Goal: Task Accomplishment & Management: Complete application form

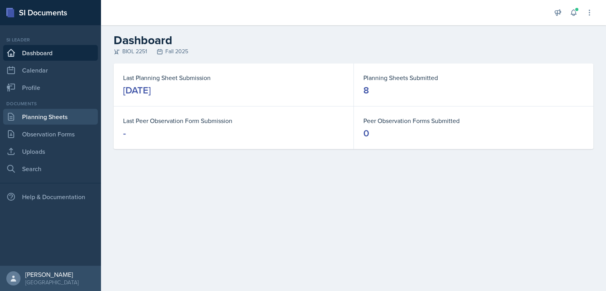
click at [63, 112] on link "Planning Sheets" at bounding box center [50, 117] width 95 height 16
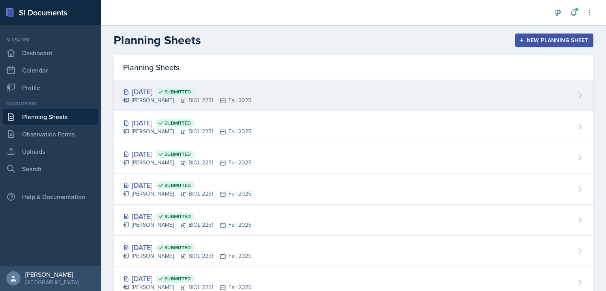
click at [159, 90] on div "[DATE] Submitted" at bounding box center [187, 91] width 128 height 11
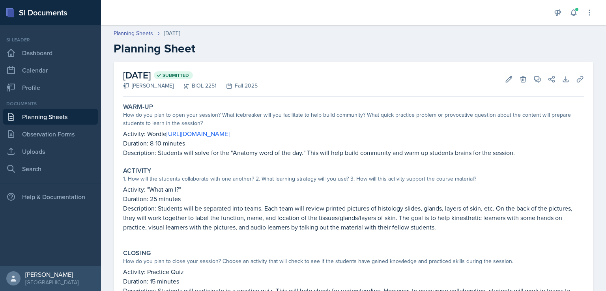
click at [77, 111] on link "Planning Sheets" at bounding box center [50, 117] width 95 height 16
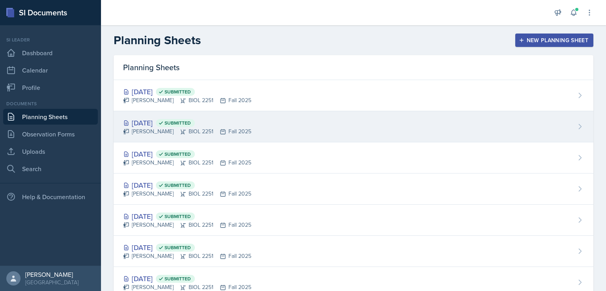
click at [139, 120] on div "[DATE] Submitted" at bounding box center [187, 123] width 128 height 11
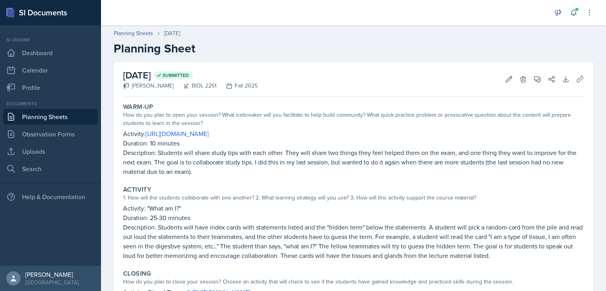
click at [54, 116] on link "Planning Sheets" at bounding box center [50, 117] width 95 height 16
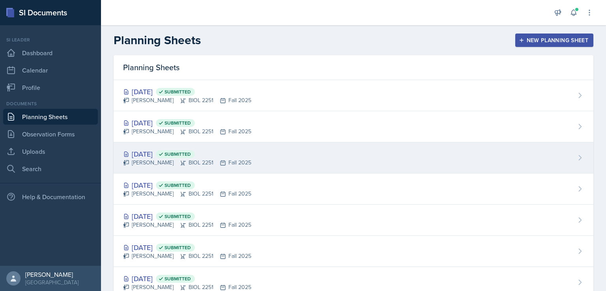
click at [155, 153] on div "[DATE] Submitted" at bounding box center [187, 154] width 128 height 11
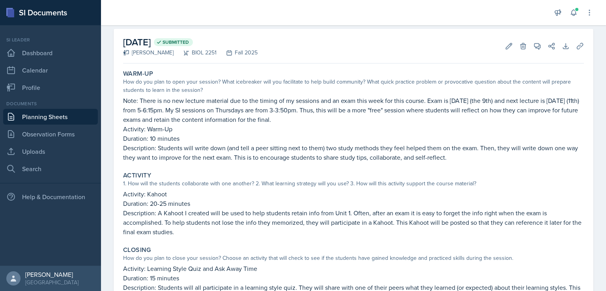
scroll to position [39, 0]
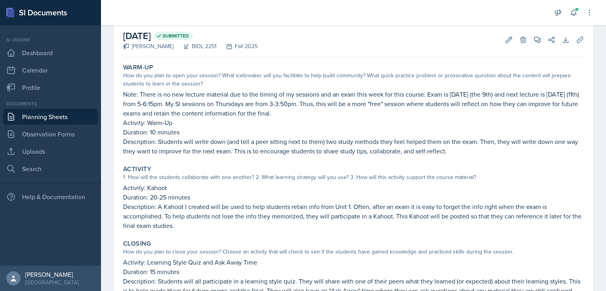
click at [48, 116] on link "Planning Sheets" at bounding box center [50, 117] width 95 height 16
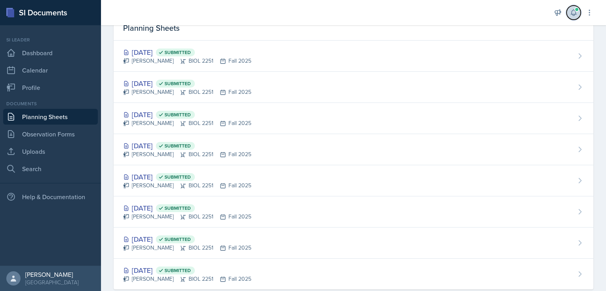
click at [570, 9] on icon at bounding box center [574, 13] width 8 height 8
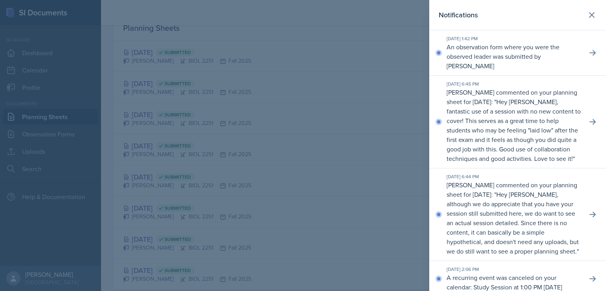
click at [562, 46] on p "An observation form where you were the observed leader was submitted by [PERSON…" at bounding box center [514, 56] width 134 height 28
click at [585, 51] on button at bounding box center [592, 53] width 14 height 14
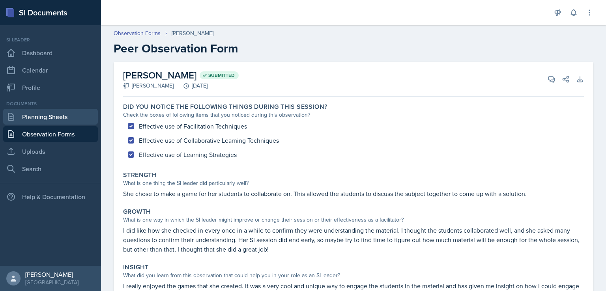
click at [18, 120] on link "Planning Sheets" at bounding box center [50, 117] width 95 height 16
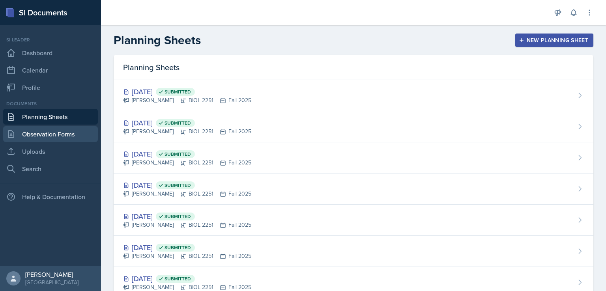
click at [21, 132] on link "Observation Forms" at bounding box center [50, 134] width 95 height 16
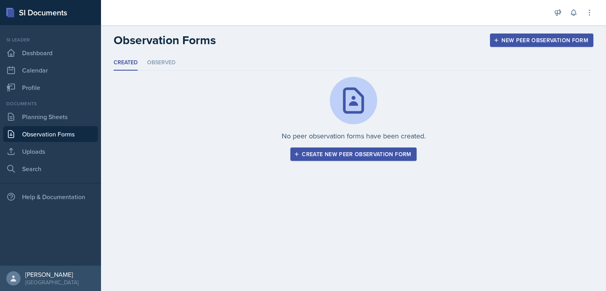
click at [342, 155] on div "Create new peer observation form" at bounding box center [353, 154] width 116 height 6
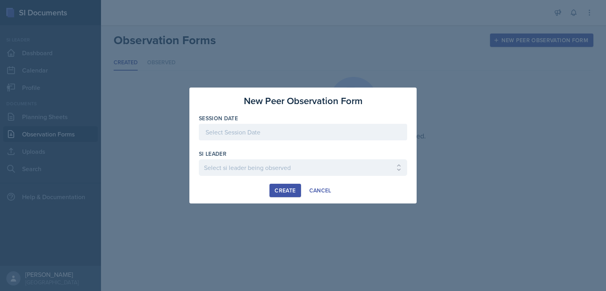
click at [259, 135] on div at bounding box center [303, 132] width 208 height 17
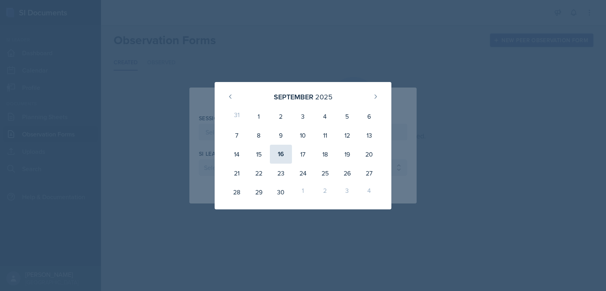
click at [281, 153] on div "16" at bounding box center [281, 154] width 22 height 19
type input "[DATE]"
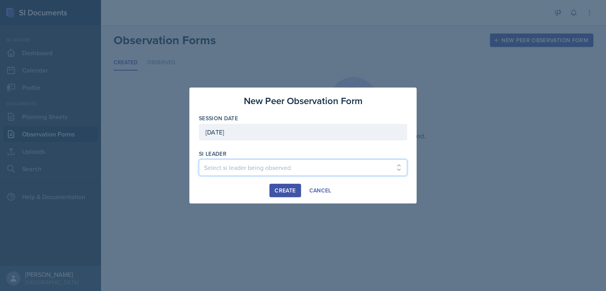
click at [264, 169] on select "Select si leader being observed [PERSON_NAME] / PSYC 2500 / The Phantoms of The…" at bounding box center [303, 167] width 208 height 17
click at [257, 172] on select "Select si leader being observed [PERSON_NAME] / PSYC 2500 / The Phantoms of The…" at bounding box center [303, 167] width 208 height 17
select select "a276d95a-7448-41b2-b3e1-2104873cf7be"
click at [199, 159] on select "Select si leader being observed [PERSON_NAME] / PSYC 2500 / The Phantoms of The…" at bounding box center [303, 167] width 208 height 17
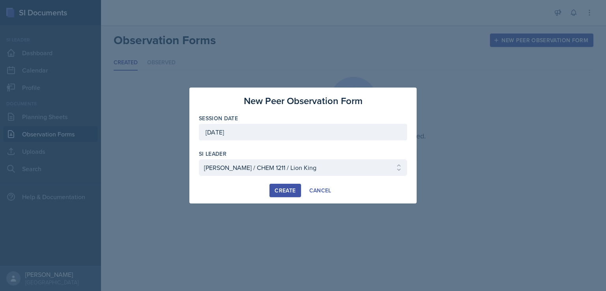
click at [282, 191] on div "Create" at bounding box center [285, 190] width 21 height 6
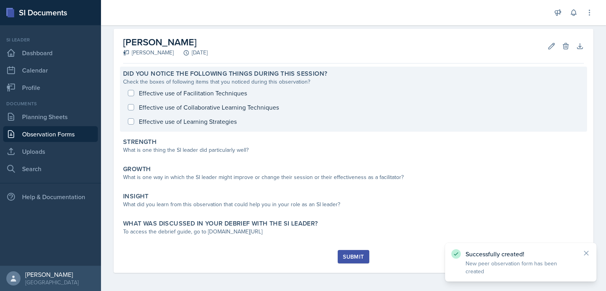
scroll to position [34, 0]
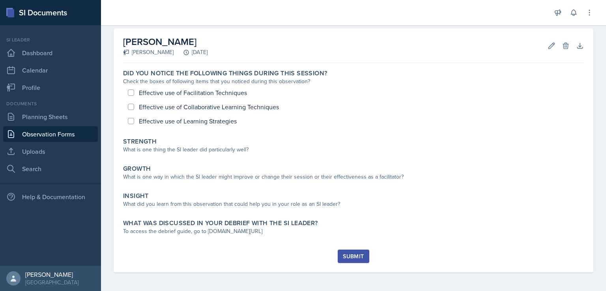
click at [337, 159] on div "Did you notice the following things during this session? Check the boxes of fol…" at bounding box center [353, 157] width 461 height 183
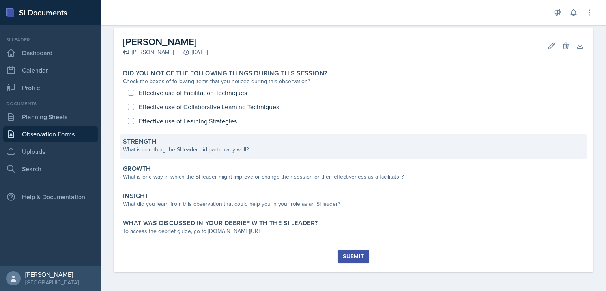
click at [340, 155] on div "Strength What is one thing the SI leader did particularly well?" at bounding box center [353, 147] width 467 height 24
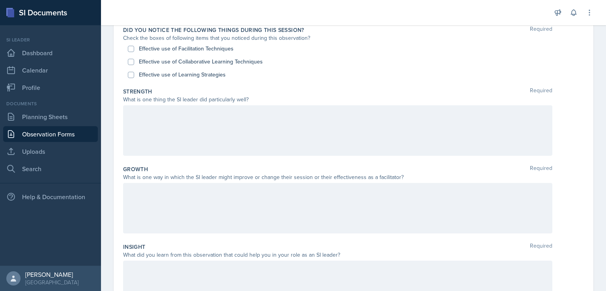
scroll to position [84, 0]
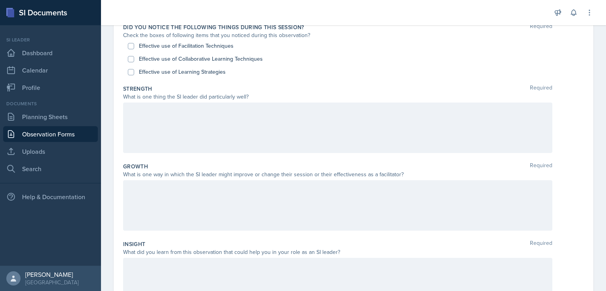
click at [178, 45] on label "Effective use of Facilitation Techniques" at bounding box center [186, 46] width 95 height 8
click at [134, 45] on input "Effective use of Facilitation Techniques" at bounding box center [131, 46] width 6 height 6
checkbox input "true"
click at [179, 60] on label "Effective use of Collaborative Learning Techniques" at bounding box center [201, 59] width 124 height 8
click at [134, 60] on input "Effective use of Collaborative Learning Techniques" at bounding box center [131, 59] width 6 height 6
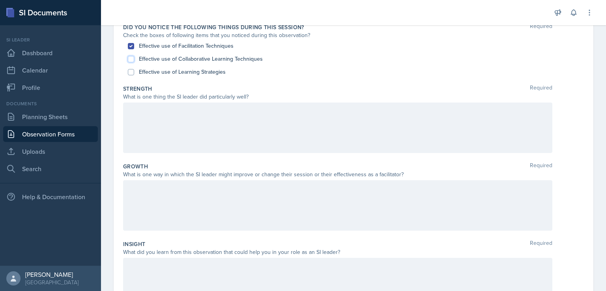
checkbox input "true"
click at [179, 72] on label "Effective use of Learning Strategies" at bounding box center [182, 72] width 87 height 8
click at [134, 72] on input "Effective use of Learning Strategies" at bounding box center [131, 72] width 6 height 6
checkbox input "true"
click at [230, 133] on div at bounding box center [337, 128] width 429 height 50
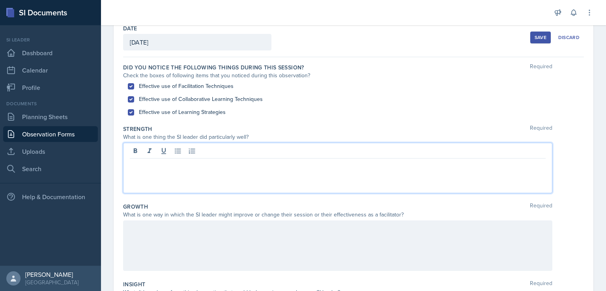
scroll to position [43, 0]
click at [264, 171] on div at bounding box center [337, 169] width 429 height 50
click at [225, 168] on p at bounding box center [338, 165] width 416 height 9
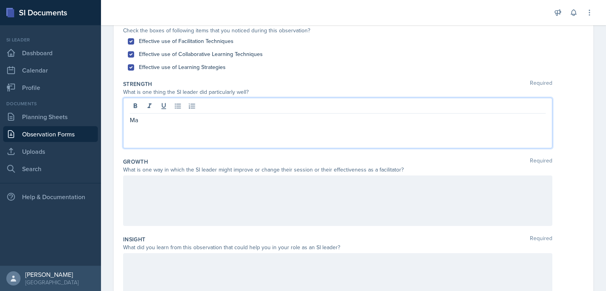
scroll to position [89, 0]
click at [206, 122] on p "Her strength is super knowlegable" at bounding box center [338, 119] width 416 height 9
click at [171, 117] on p "Her strength is super knowledgeable" at bounding box center [338, 119] width 416 height 9
click at [269, 121] on p "Her strength is she is super knowledgeable" at bounding box center [338, 119] width 416 height 9
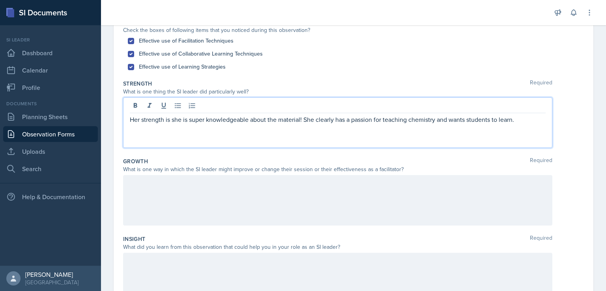
click at [131, 120] on p "Her strength is she is super knowledgeable about the material! She clearly has …" at bounding box center [338, 119] width 416 height 9
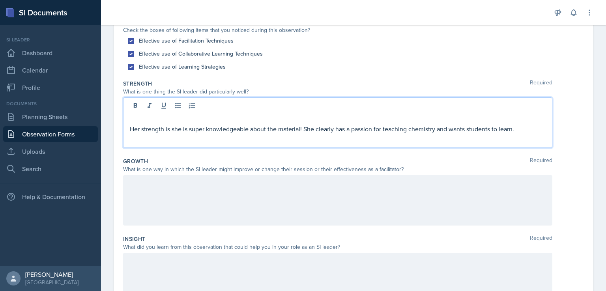
click at [132, 119] on p at bounding box center [338, 119] width 416 height 9
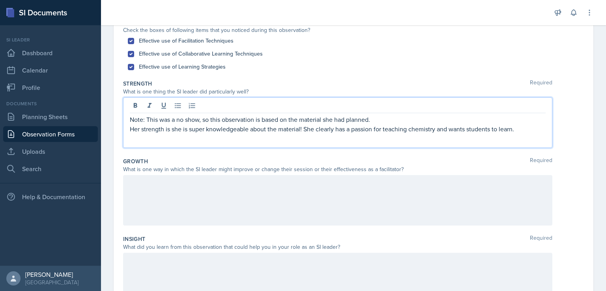
click at [515, 132] on p "Her strength is she is super knowledgeable about the material! She clearly has …" at bounding box center [338, 128] width 416 height 9
click at [462, 214] on div at bounding box center [337, 200] width 429 height 50
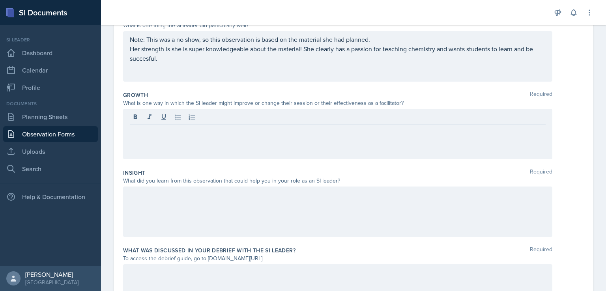
click at [460, 223] on div at bounding box center [337, 212] width 429 height 50
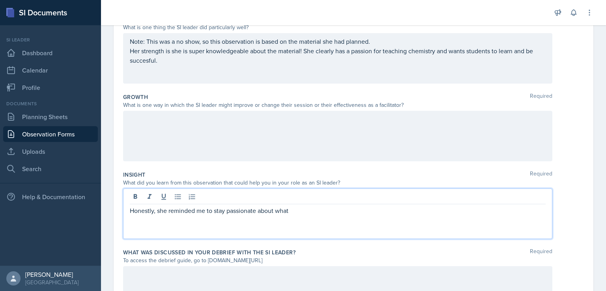
scroll to position [143, 0]
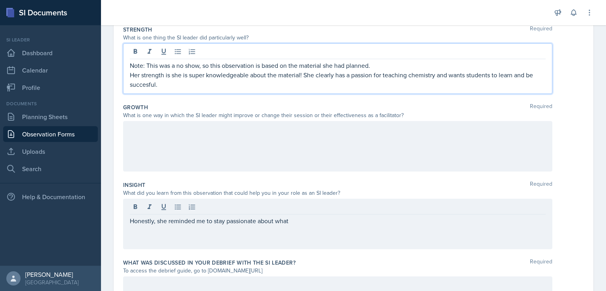
click at [410, 70] on p "Her strength is she is super knowledgeable about the material! She clearly has …" at bounding box center [338, 79] width 416 height 19
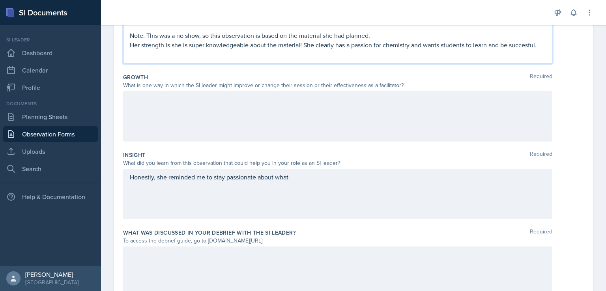
scroll to position [180, 0]
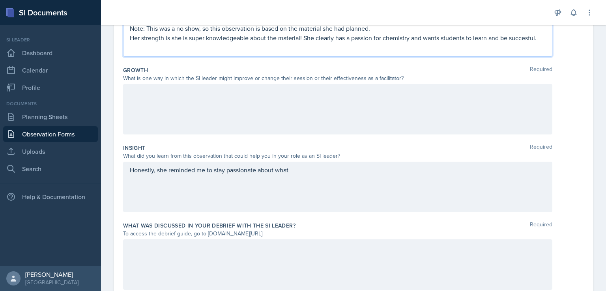
click at [518, 40] on p "Her strength is she is super knowledgeable about the material! She clearly has …" at bounding box center [338, 37] width 416 height 9
click at [380, 194] on div "Honestly, she reminded me to stay passionate about what" at bounding box center [337, 187] width 429 height 50
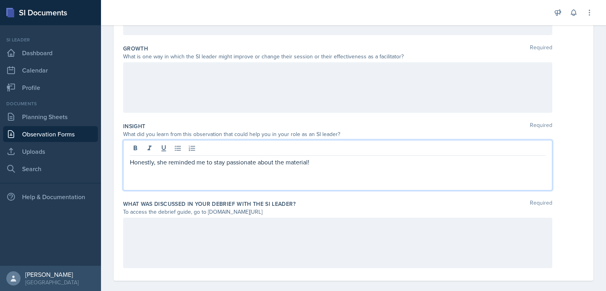
scroll to position [210, 0]
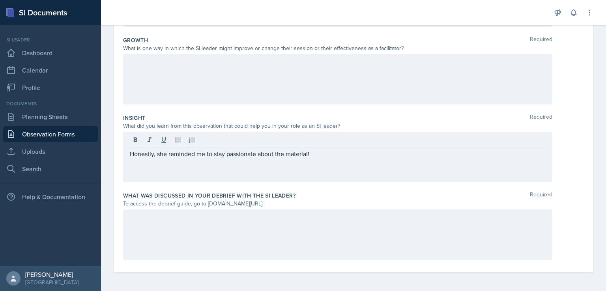
click at [397, 236] on div at bounding box center [337, 234] width 429 height 50
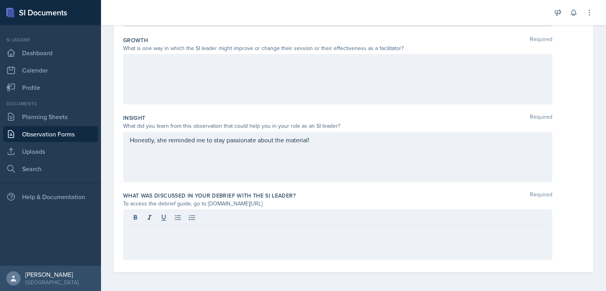
drag, startPoint x: 207, startPoint y: 201, endPoint x: 300, endPoint y: 204, distance: 93.5
click at [300, 204] on div "To access the debrief guide, go to [DOMAIN_NAME][URL]" at bounding box center [337, 204] width 429 height 8
copy div "[DOMAIN_NAME][URL]"
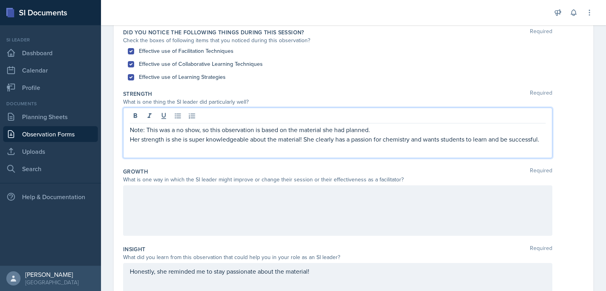
scroll to position [92, 0]
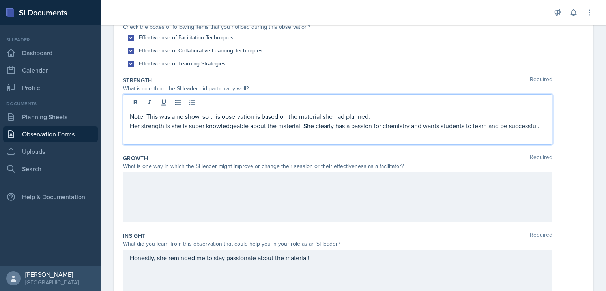
click at [314, 131] on p "Her strength is she is super knowledgeable about the material! She clearly has …" at bounding box center [338, 125] width 416 height 9
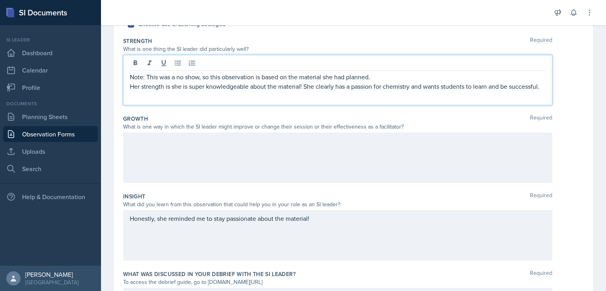
click at [316, 172] on div at bounding box center [337, 158] width 429 height 50
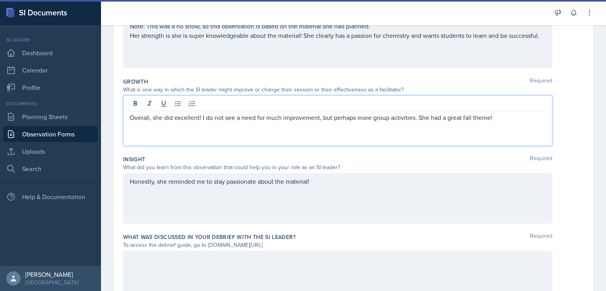
scroll to position [180, 0]
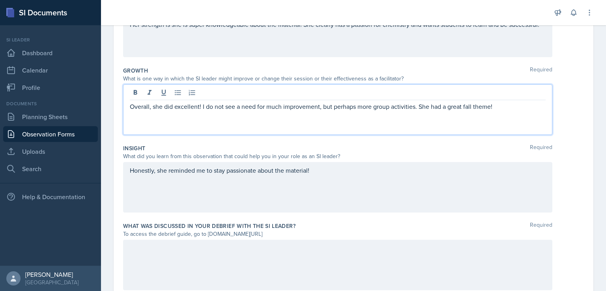
click at [501, 107] on p "Overall, she did excellent! I do not see a need for much improvement, but perha…" at bounding box center [338, 106] width 416 height 9
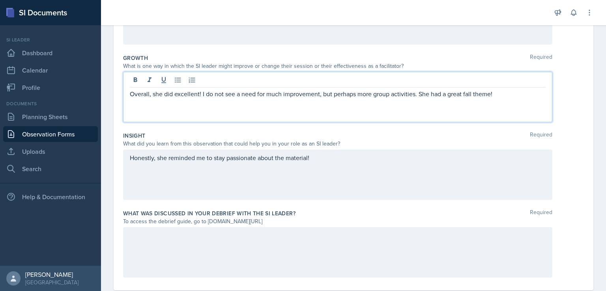
click at [425, 150] on div "Honestly, she reminded me to stay passionate about the material!" at bounding box center [337, 175] width 429 height 50
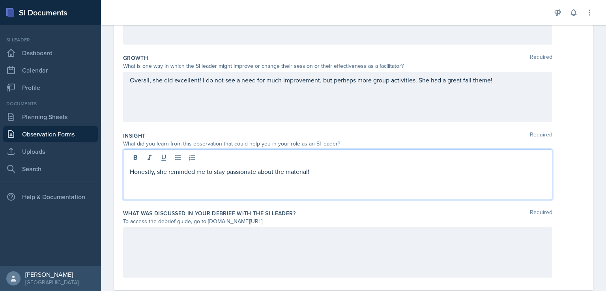
scroll to position [207, 0]
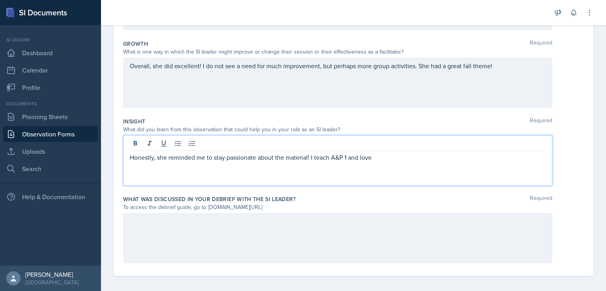
click at [329, 158] on p "Honestly, she reminded me to stay passionate about the material! I teach A&P 1 …" at bounding box center [338, 157] width 416 height 9
click at [407, 153] on p "Honestly, she reminded me to stay passionate about the material! I support A&P …" at bounding box center [338, 157] width 416 height 9
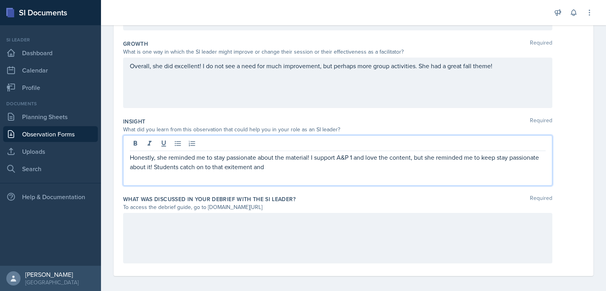
click at [277, 164] on p "Honestly, she reminded me to stay passionate about the material! I support A&P …" at bounding box center [338, 162] width 416 height 19
click at [327, 171] on div "Honestly, she reminded me to stay passionate about the material! I support A&P …" at bounding box center [337, 160] width 429 height 50
click at [320, 168] on p "Honestly, she reminded me to stay passionate about the material! I support A&P …" at bounding box center [338, 162] width 416 height 19
click at [302, 241] on div at bounding box center [337, 238] width 429 height 50
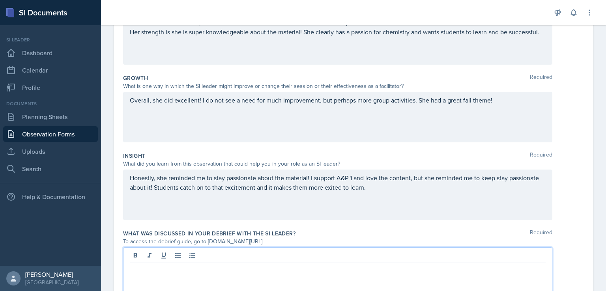
scroll to position [210, 0]
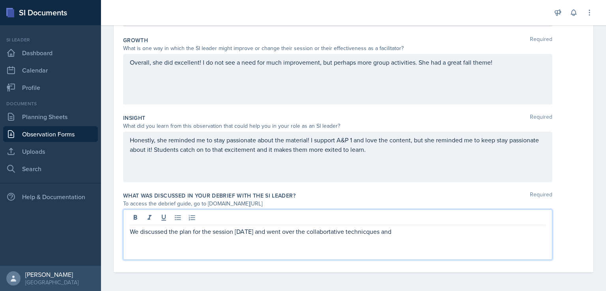
click at [321, 232] on p "We discussed the plan for the session [DATE] and went over the collabortative t…" at bounding box center [338, 231] width 416 height 9
click at [355, 230] on p "We discussed the plan for the session [DATE] and went over the collaborative te…" at bounding box center [338, 231] width 416 height 9
click at [422, 237] on div "We discussed the plan for the session [DATE] and went over the collaborative te…" at bounding box center [337, 234] width 429 height 50
click at [407, 227] on p "We discussed the plan for the session [DATE] and went over the collaborative te…" at bounding box center [338, 231] width 416 height 9
click at [529, 231] on p "We discussed the plan for the session [DATE] and went over the collaborative te…" at bounding box center [338, 236] width 416 height 19
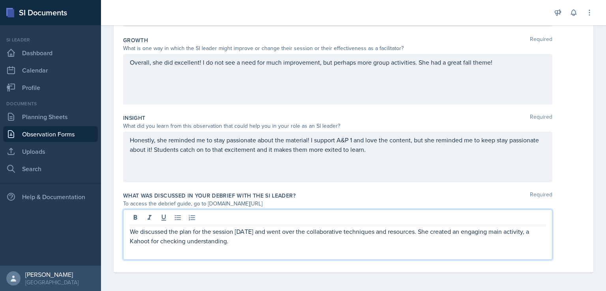
click at [522, 233] on p "We discussed the plan for the session [DATE] and went over the collaborative te…" at bounding box center [338, 236] width 416 height 19
click at [525, 234] on p "We discussed the plan for the session [DATE] and went over the collaborative te…" at bounding box center [338, 236] width 416 height 19
click at [458, 231] on p "We discussed the plan for the session [DATE] and went over the collaborative te…" at bounding box center [338, 236] width 416 height 19
click at [250, 243] on p "We discussed the plan for the session [DATE] and went over the collaborative te…" at bounding box center [338, 236] width 416 height 19
click at [361, 249] on div "We discussed the plan for the session [DATE] and went over the collaborative te…" at bounding box center [337, 234] width 429 height 50
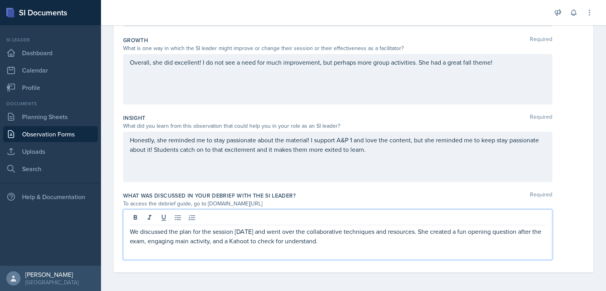
click at [424, 239] on p "We discussed the plan for the session [DATE] and went over the collaborative te…" at bounding box center [338, 236] width 416 height 19
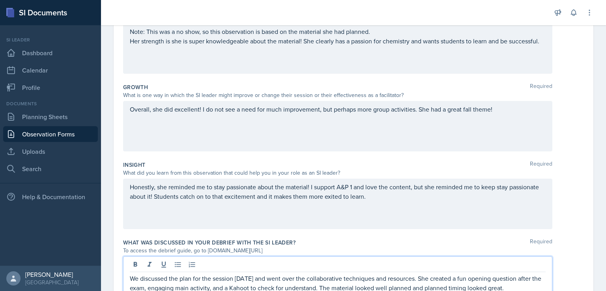
scroll to position [163, 0]
click at [372, 110] on p "Overall, she did excellent! I do not see a need for much improvement, but perha…" at bounding box center [338, 109] width 416 height 9
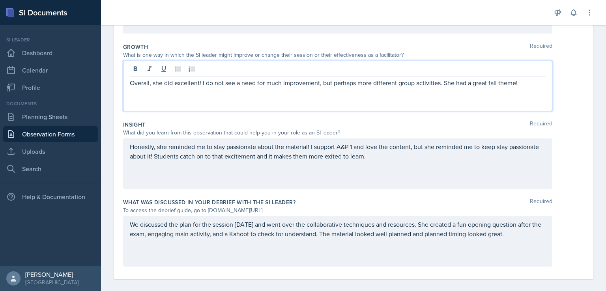
scroll to position [210, 0]
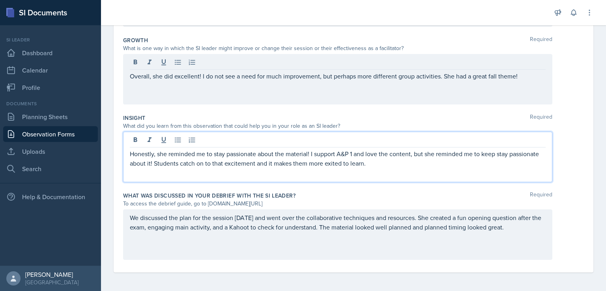
click at [507, 142] on div "Honestly, she reminded me to stay passionate about the material! I support A&P …" at bounding box center [337, 157] width 429 height 50
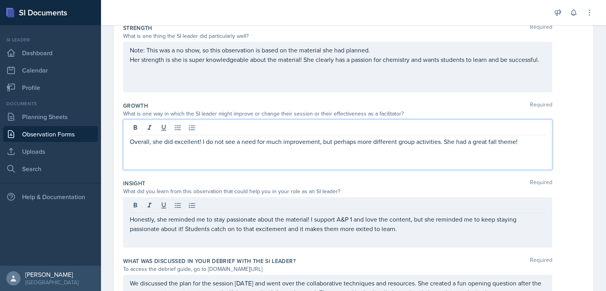
scroll to position [158, 0]
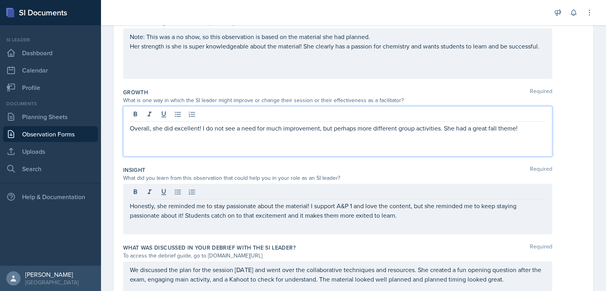
click at [436, 130] on p "Overall, she did excellent! I do not see a need for much improvement, but perha…" at bounding box center [338, 127] width 416 height 9
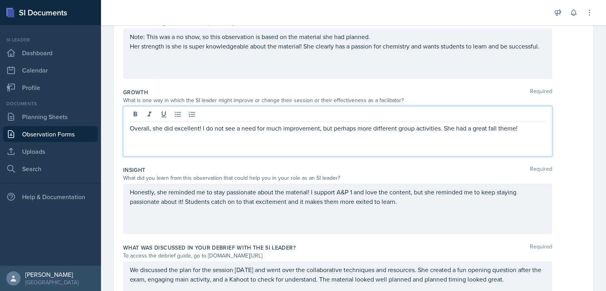
click at [443, 129] on p "Overall, she did excellent! I do not see a need for much improvement, but perha…" at bounding box center [338, 127] width 416 height 9
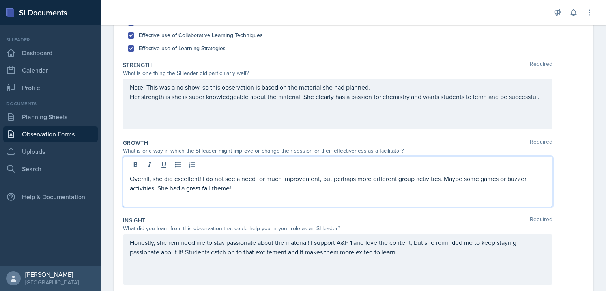
scroll to position [105, 0]
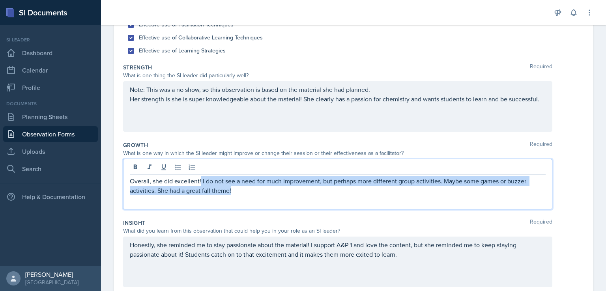
drag, startPoint x: 201, startPoint y: 180, endPoint x: 237, endPoint y: 192, distance: 37.8
click at [237, 192] on p "Overall, she did excellent! I do not see a need for much improvement, but perha…" at bounding box center [338, 185] width 416 height 19
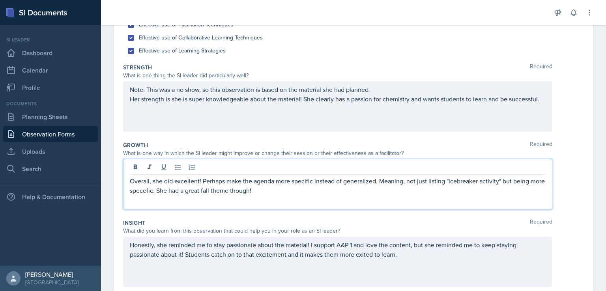
click at [157, 190] on p "Overall, she did excellent! Perhaps make the agenda more specific instead of ge…" at bounding box center [338, 185] width 416 height 19
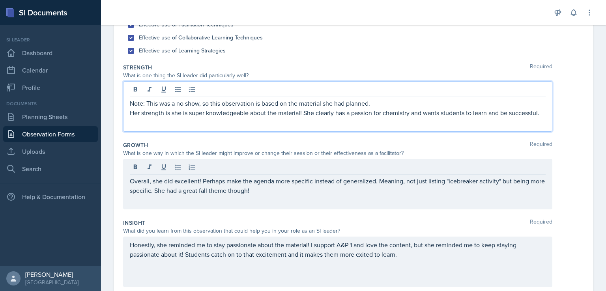
click at [186, 92] on div "Note: This was a no show, so this observation is based on the material she had …" at bounding box center [337, 106] width 429 height 50
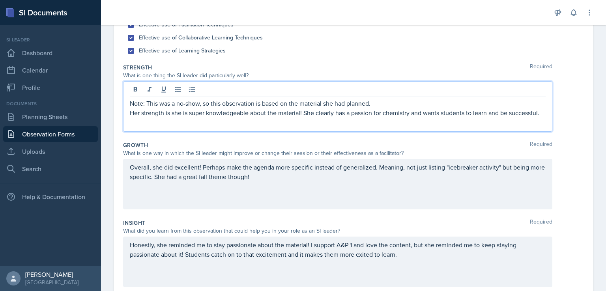
click at [369, 103] on p "Note: This was a no-show, so this observation is based on the material she had …" at bounding box center [338, 103] width 416 height 9
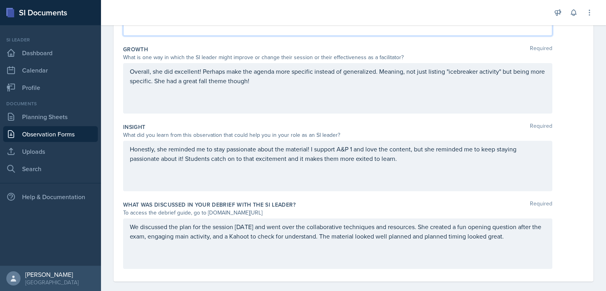
scroll to position [205, 0]
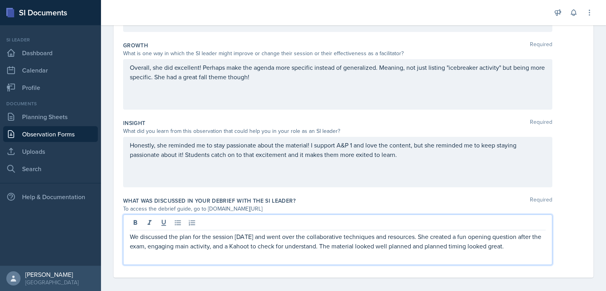
click at [220, 236] on p "We discussed the plan for the session [DATE] and went over the collaborative te…" at bounding box center [338, 241] width 416 height 19
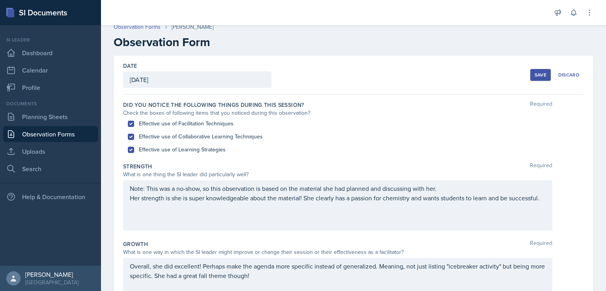
scroll to position [0, 0]
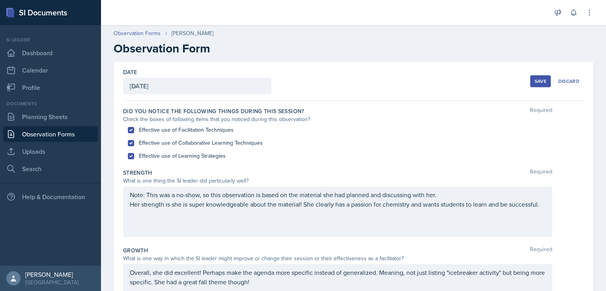
click at [535, 80] on div "Save" at bounding box center [541, 81] width 12 height 6
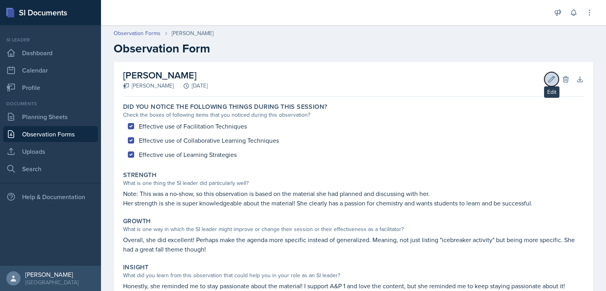
click at [544, 83] on button "Edit" at bounding box center [551, 79] width 14 height 14
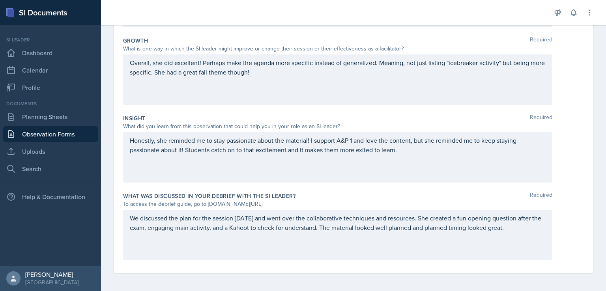
scroll to position [210, 0]
click at [325, 228] on p "We discussed the plan for the session [DATE] and went over the collaborative te…" at bounding box center [338, 222] width 416 height 19
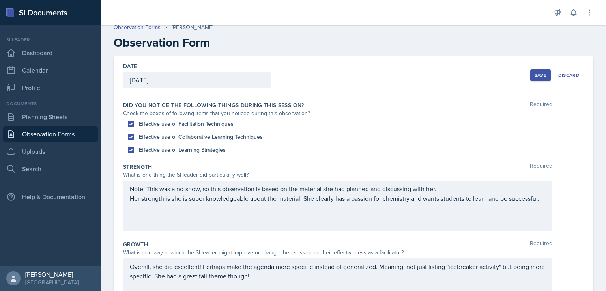
scroll to position [0, 0]
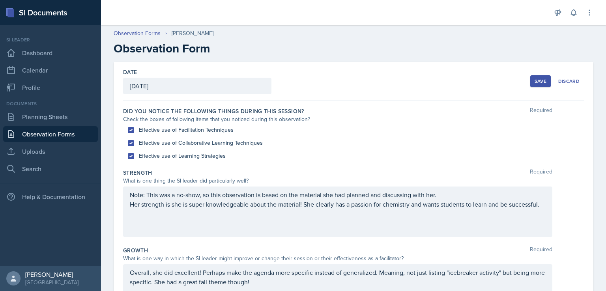
click at [532, 77] on button "Save" at bounding box center [540, 81] width 21 height 12
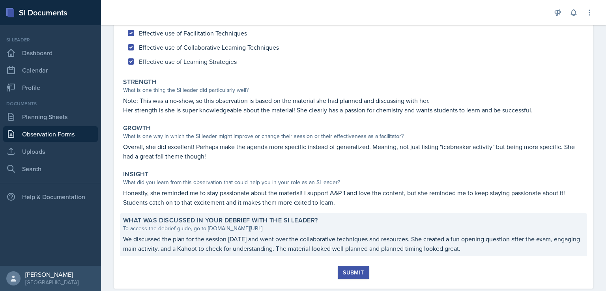
scroll to position [109, 0]
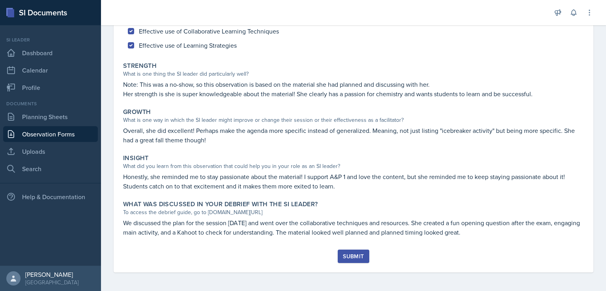
click at [349, 255] on div "Submit" at bounding box center [353, 256] width 21 height 6
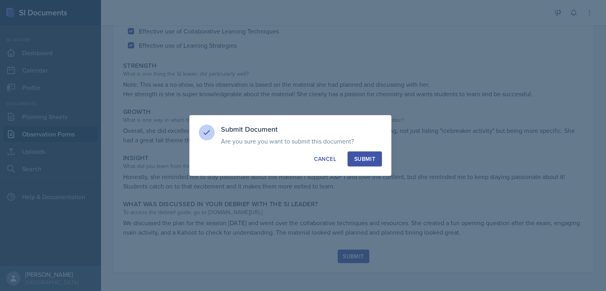
click at [374, 154] on button "Submit" at bounding box center [365, 158] width 34 height 15
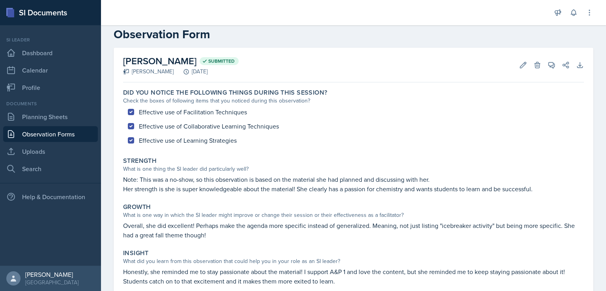
scroll to position [0, 0]
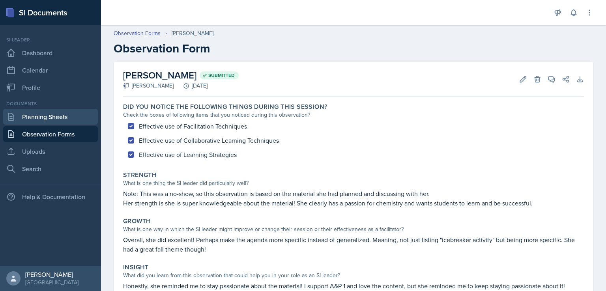
click at [42, 118] on link "Planning Sheets" at bounding box center [50, 117] width 95 height 16
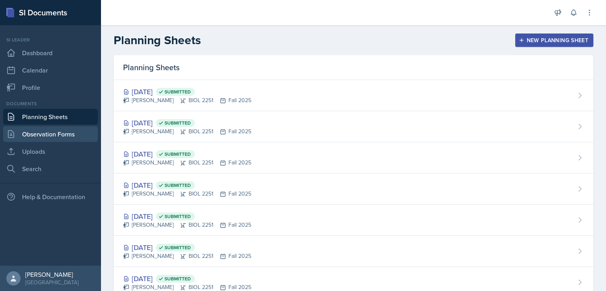
click at [44, 136] on link "Observation Forms" at bounding box center [50, 134] width 95 height 16
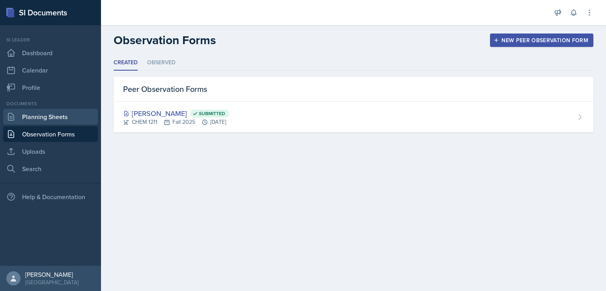
click at [46, 119] on link "Planning Sheets" at bounding box center [50, 117] width 95 height 16
